Goal: Task Accomplishment & Management: Complete application form

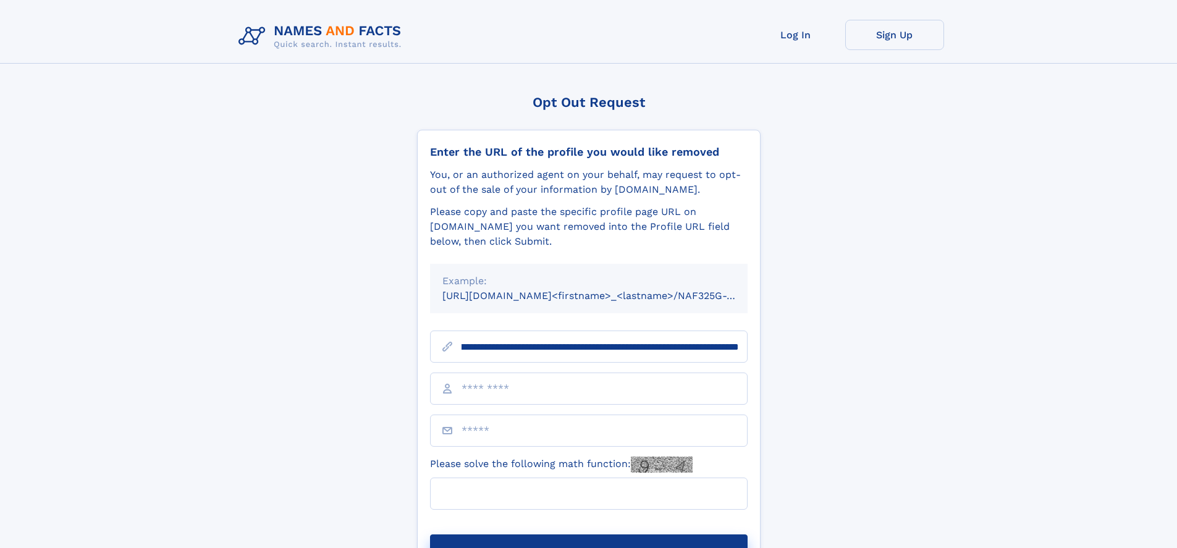
scroll to position [0, 153]
type input "**********"
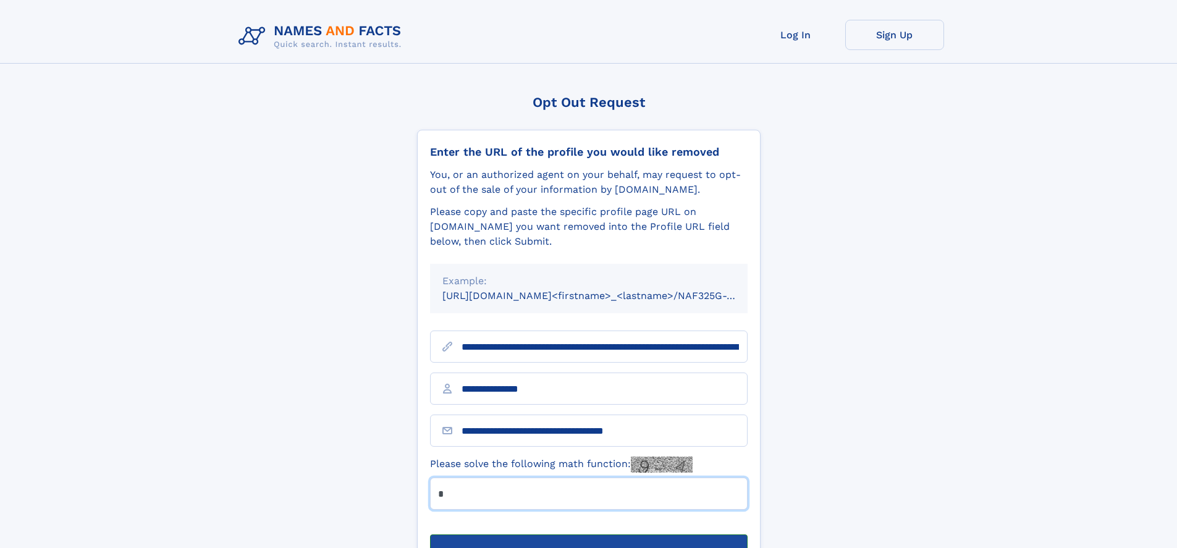
type input "*"
click at [588, 534] on button "Submit Opt Out Request" at bounding box center [589, 554] width 318 height 40
